Goal: Transaction & Acquisition: Purchase product/service

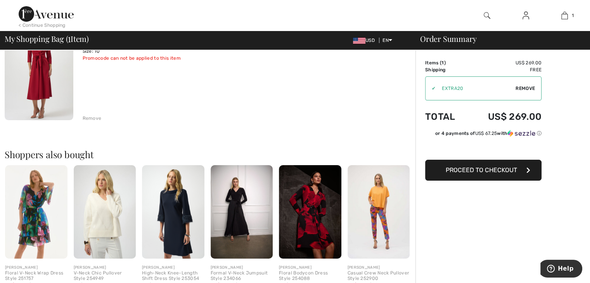
scroll to position [95, 0]
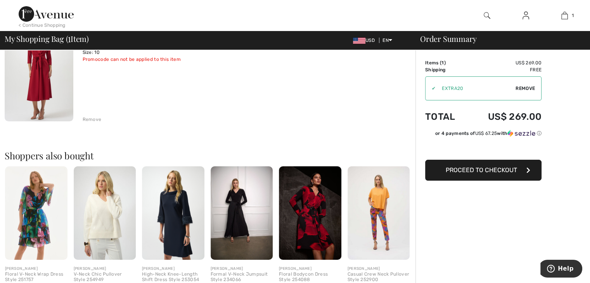
click at [33, 86] on img at bounding box center [39, 70] width 69 height 102
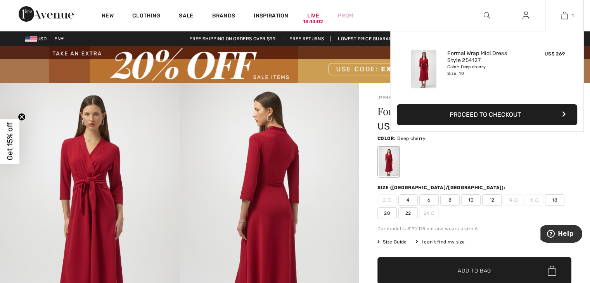
click at [560, 15] on link "1" at bounding box center [565, 15] width 38 height 9
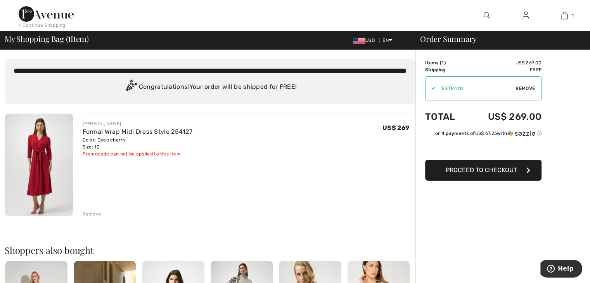
click at [445, 171] on button "Proceed to Checkout" at bounding box center [483, 170] width 116 height 21
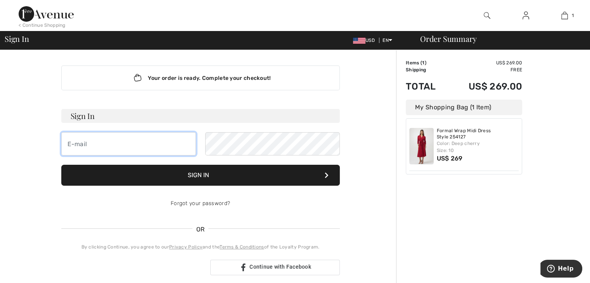
click at [139, 144] on input "email" at bounding box center [128, 143] width 135 height 23
type input "Barbaraann414@outlook.com"
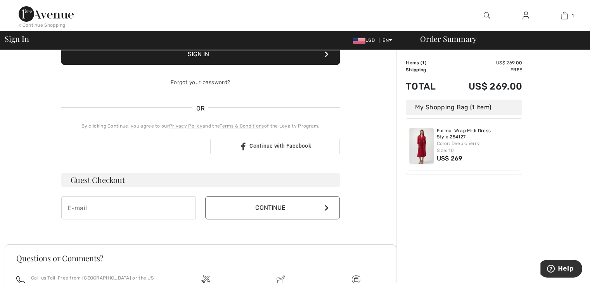
scroll to position [122, 0]
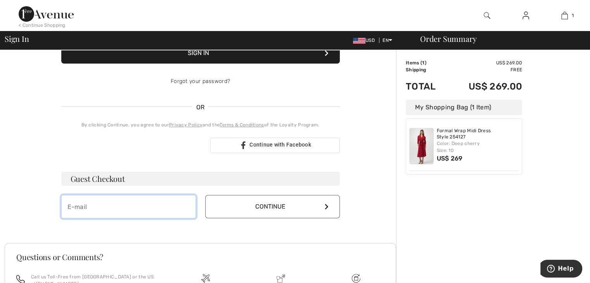
click at [151, 207] on input "email" at bounding box center [128, 206] width 135 height 23
type input "Barbaraann414@outlook.com"
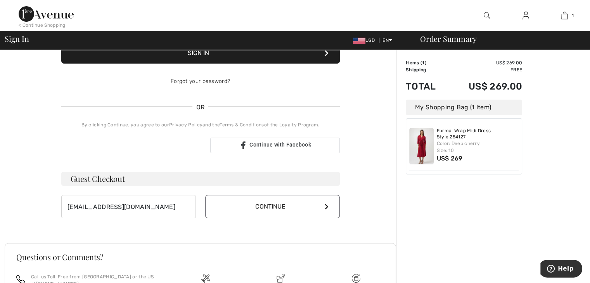
click at [228, 206] on button "Continue" at bounding box center [272, 206] width 135 height 23
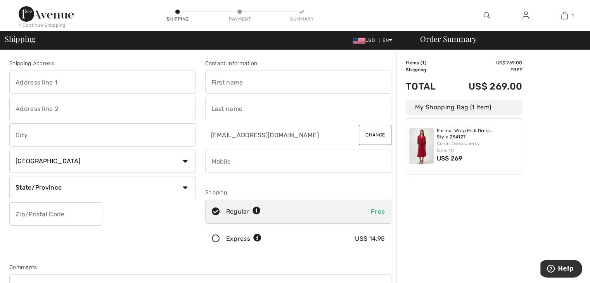
click at [93, 83] on input "text" at bounding box center [102, 82] width 187 height 23
type input "[STREET_ADDRESS]"
type input "Novato"
select select "US"
select select "CA"
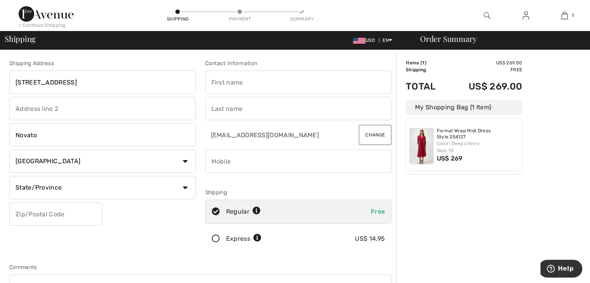
type input "94945"
type input "[PERSON_NAME]"
type input "4153284326"
click at [213, 239] on icon at bounding box center [216, 239] width 21 height 8
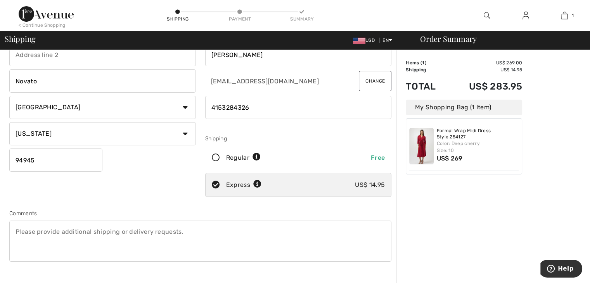
scroll to position [56, 0]
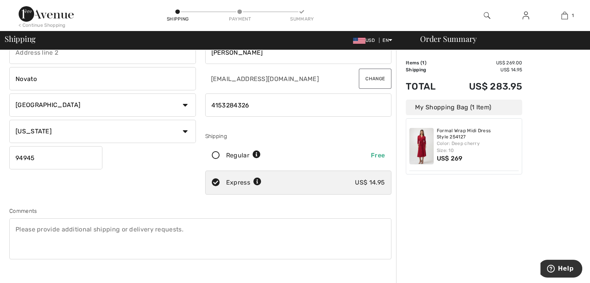
click at [259, 180] on icon at bounding box center [257, 182] width 8 height 8
click at [256, 182] on icon at bounding box center [257, 182] width 8 height 8
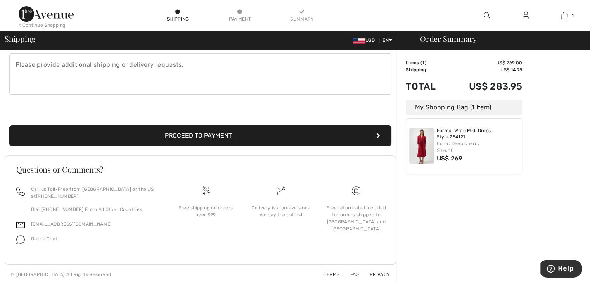
scroll to position [0, 0]
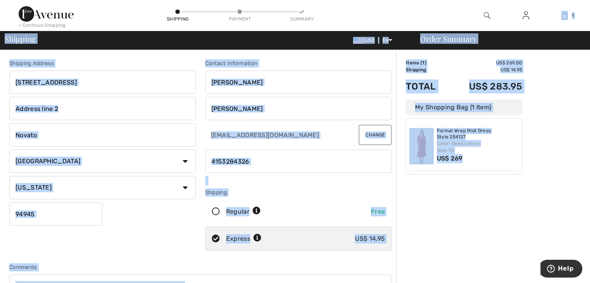
drag, startPoint x: 588, startPoint y: 218, endPoint x: 579, endPoint y: -26, distance: 243.9
click at [579, 0] on html "We value your privacy We use cookies to enhance your browsing experience, serve…" at bounding box center [295, 141] width 590 height 283
click at [488, 233] on div "Order Summary Details Items ( 1 ) US$ 269.00 Promo code US$ 0.00 Shipping US$ 1…" at bounding box center [493, 278] width 194 height 456
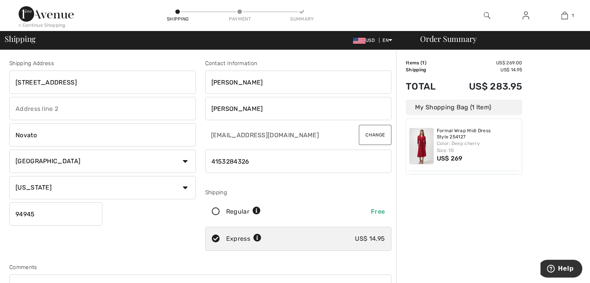
click at [256, 208] on icon at bounding box center [257, 211] width 8 height 8
radio input "true"
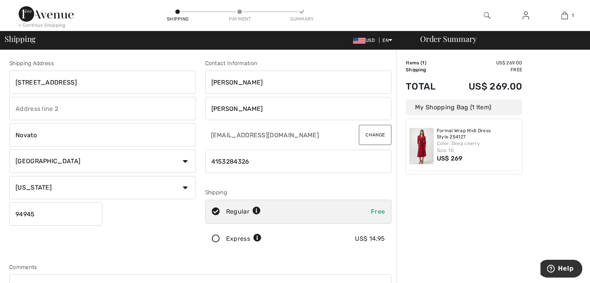
click at [215, 239] on icon at bounding box center [216, 239] width 21 height 8
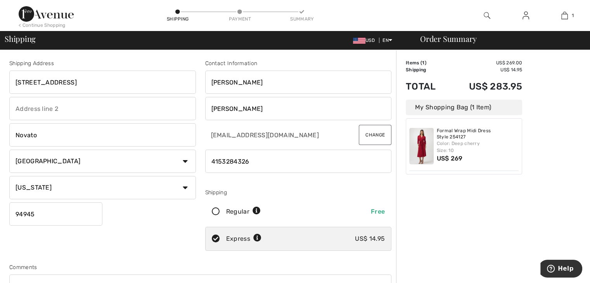
click at [485, 16] on img at bounding box center [487, 15] width 7 height 9
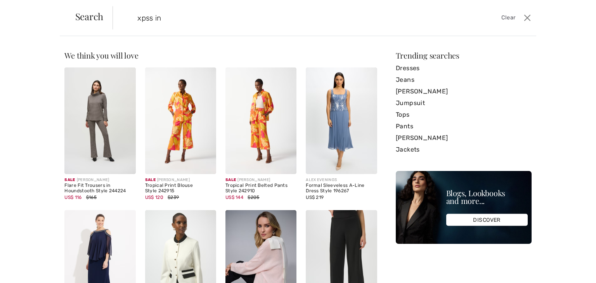
click at [138, 19] on input "xpss in" at bounding box center [278, 17] width 293 height 23
click at [135, 18] on input "xpss in" at bounding box center [278, 17] width 293 height 23
click at [166, 21] on input "xpss in" at bounding box center [278, 17] width 293 height 23
type input "x"
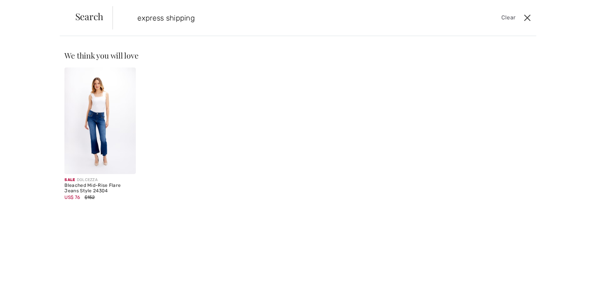
type input "express shipping"
click at [528, 17] on button "Close" at bounding box center [528, 18] width 12 height 12
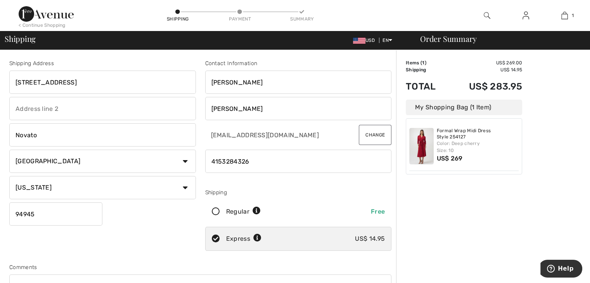
click at [426, 142] on img at bounding box center [421, 146] width 24 height 36
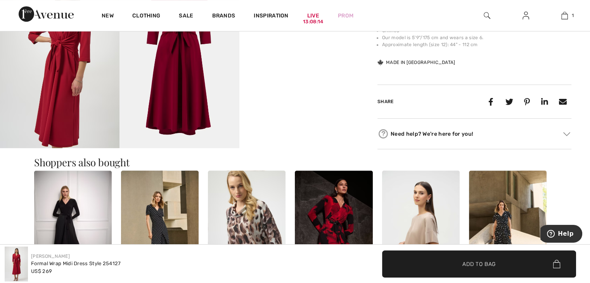
scroll to position [368, 0]
